Goal: Find specific page/section: Find specific page/section

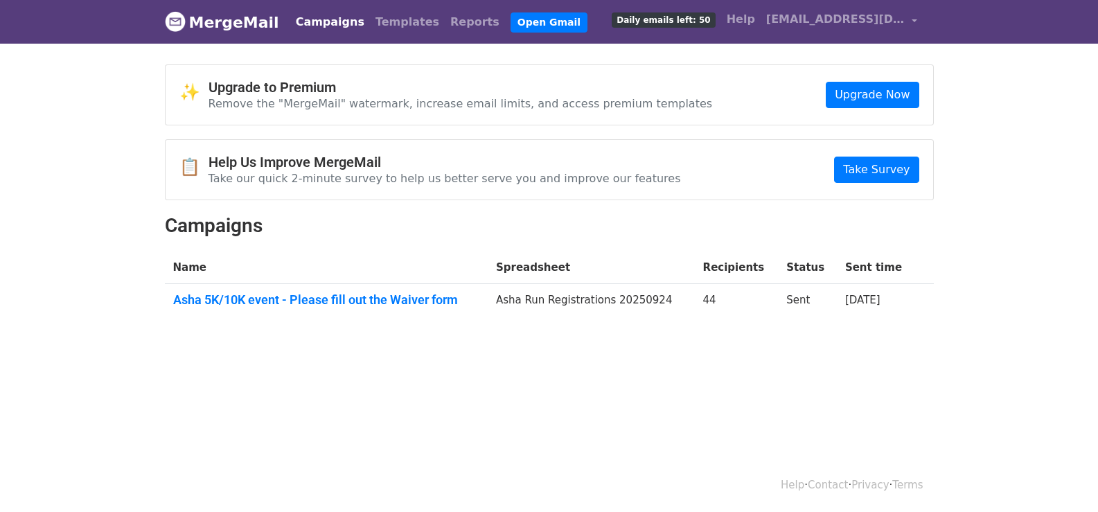
scroll to position [2, 0]
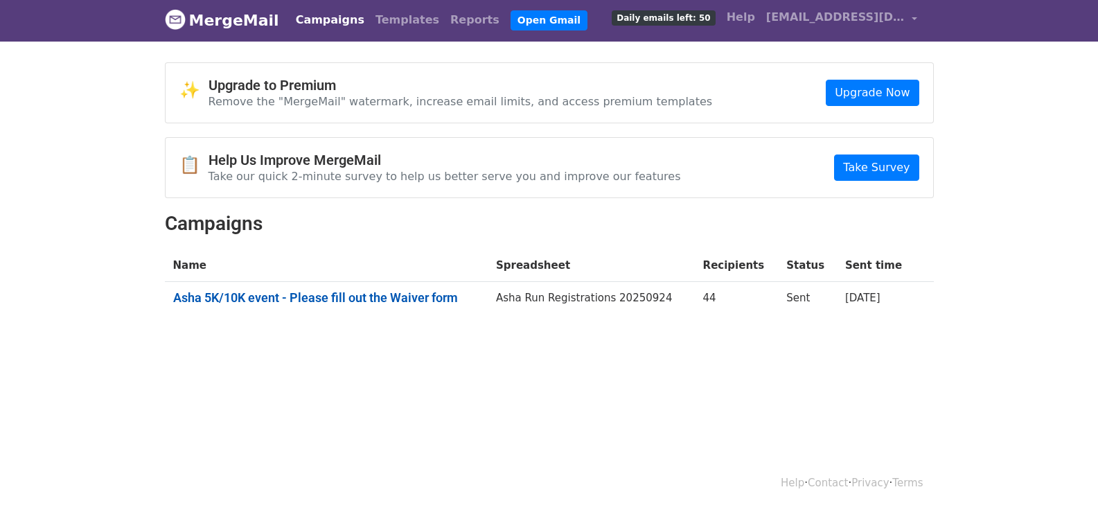
click at [378, 294] on link "Asha 5K/10K event - Please fill out the Waiver form" at bounding box center [326, 297] width 306 height 15
